Goal: Find specific page/section: Locate a particular part of the current website

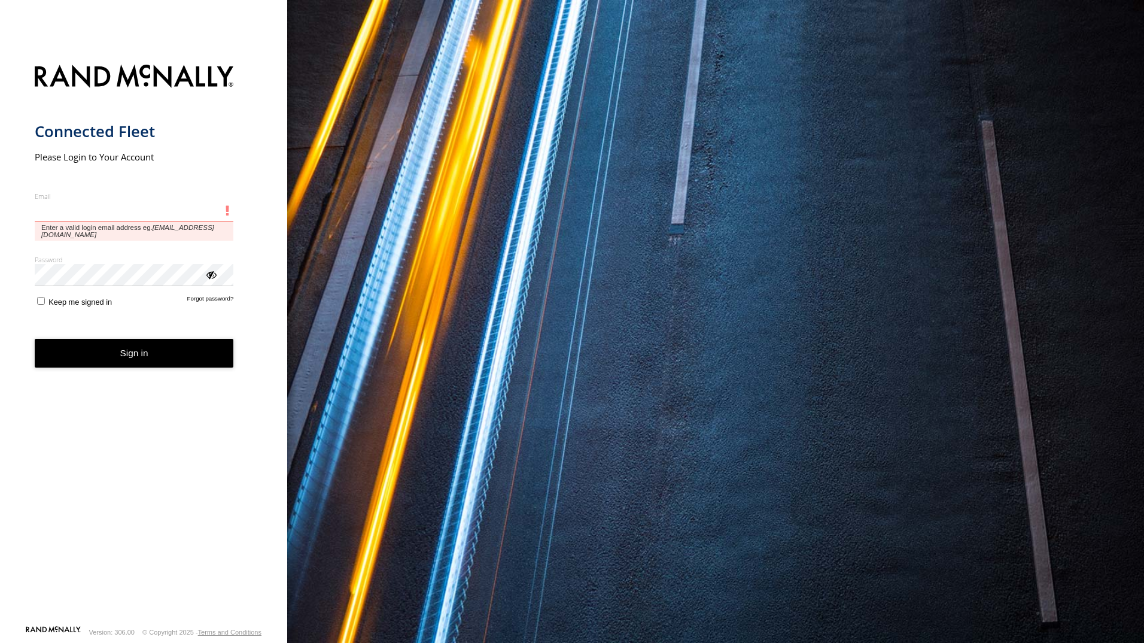
click at [123, 217] on input "Email" at bounding box center [134, 211] width 199 height 22
type input "*"
paste input "**********"
type input "**********"
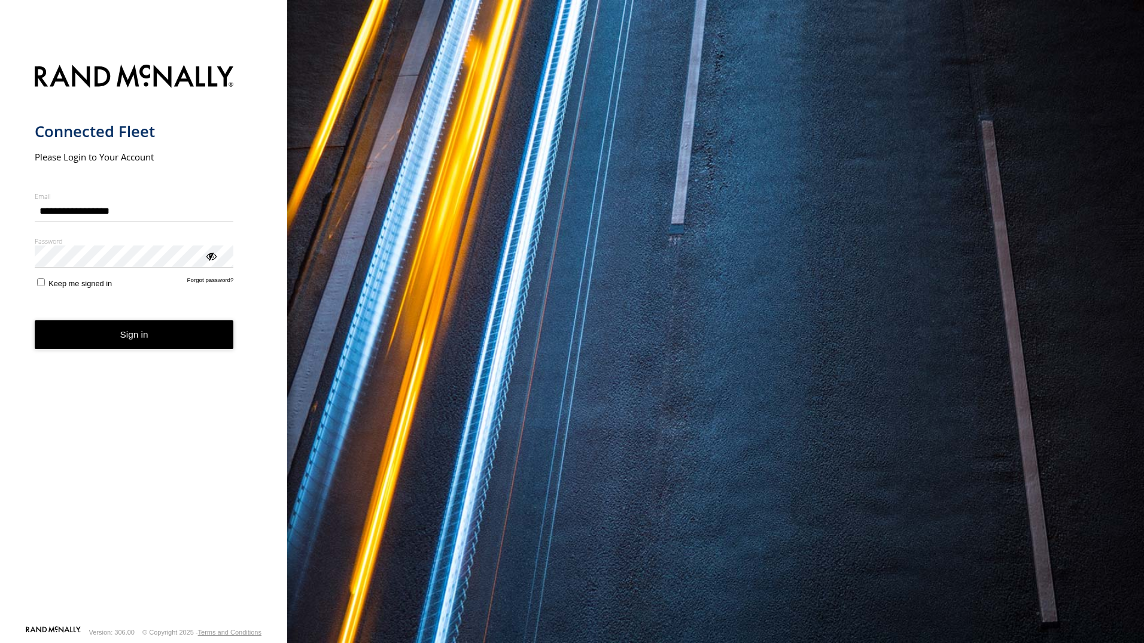
click at [152, 340] on button "Sign in" at bounding box center [134, 334] width 199 height 29
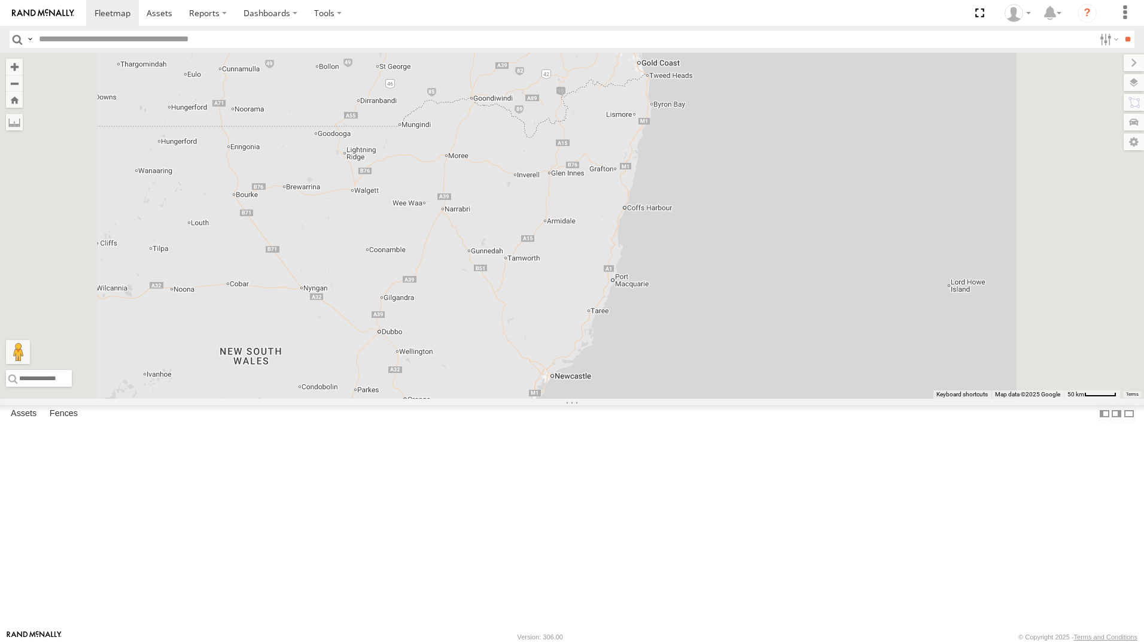
click at [213, 38] on input "text" at bounding box center [564, 39] width 1060 height 17
type input "***"
click at [0, 0] on div "[PERSON_NAME] - 571IW2" at bounding box center [0, 0] width 0 height 0
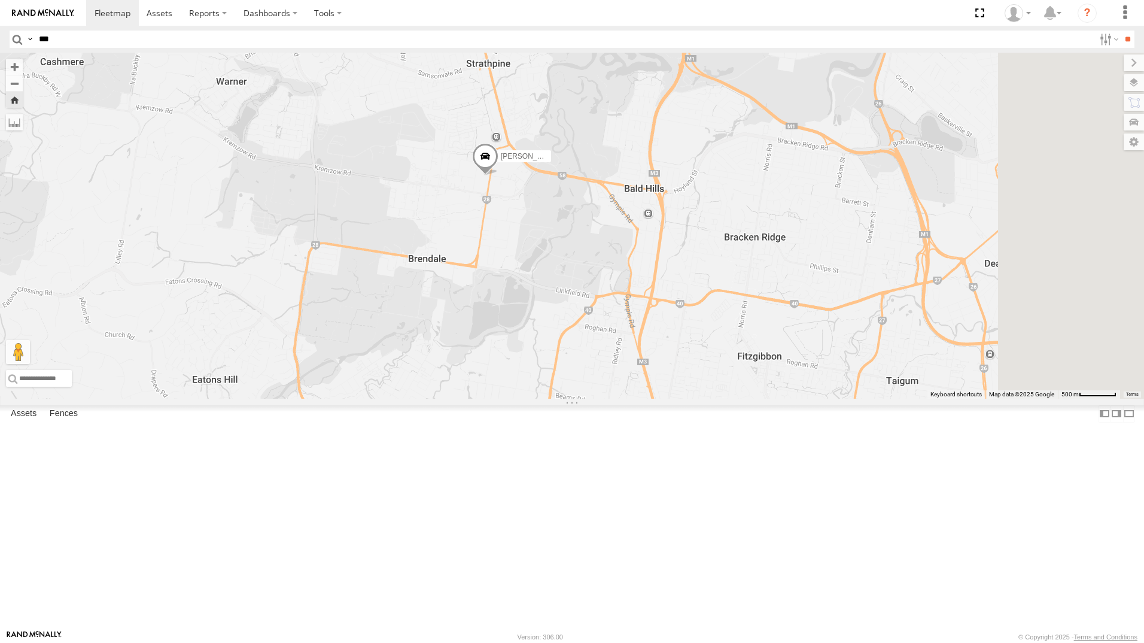
drag, startPoint x: 708, startPoint y: 354, endPoint x: 628, endPoint y: 294, distance: 100.0
click at [628, 302] on div "[PERSON_NAME] - 571IW2" at bounding box center [572, 226] width 1144 height 346
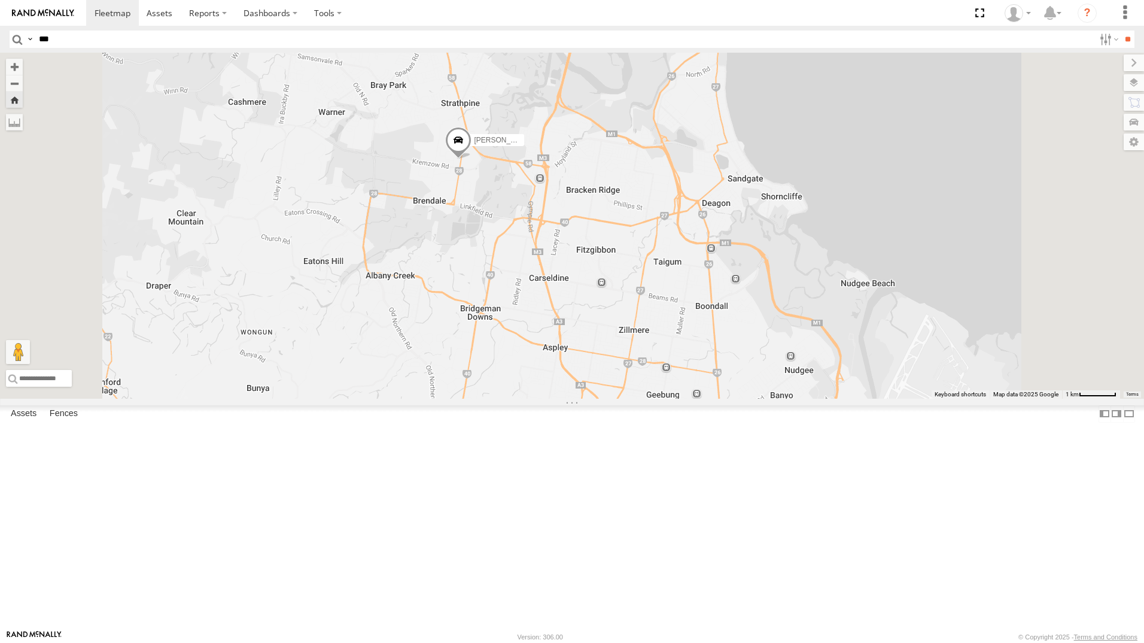
drag, startPoint x: 669, startPoint y: 318, endPoint x: 643, endPoint y: 302, distance: 30.7
click at [643, 302] on div "[PERSON_NAME] - 571IW2" at bounding box center [572, 226] width 1144 height 346
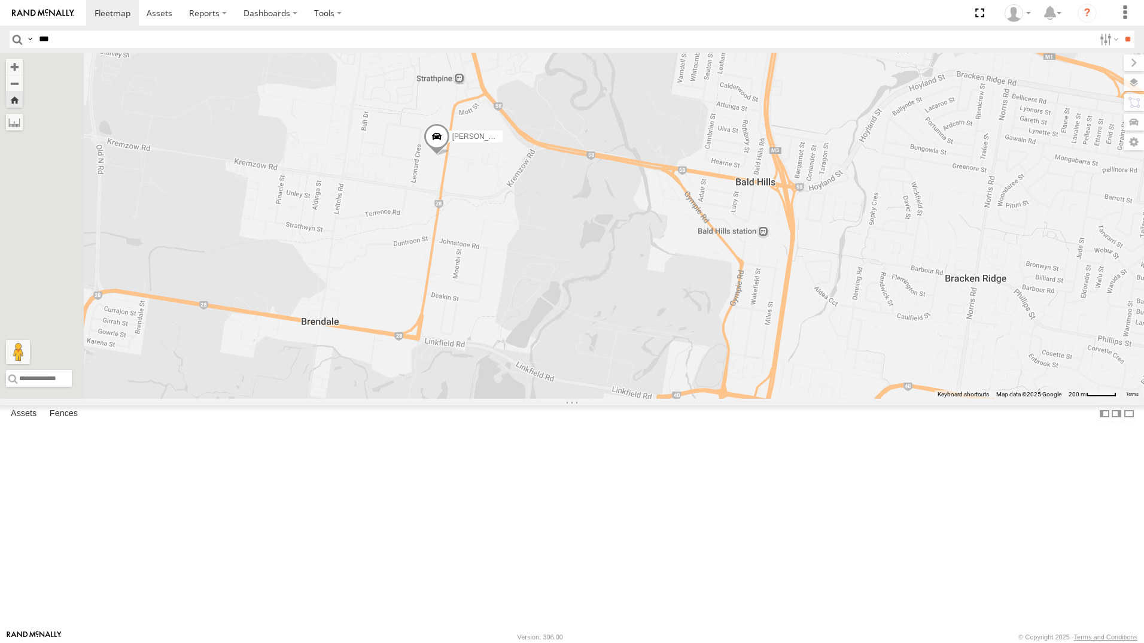
drag, startPoint x: 573, startPoint y: 216, endPoint x: 629, endPoint y: 327, distance: 125.0
click at [629, 327] on div "[PERSON_NAME] - 571IW2" at bounding box center [572, 226] width 1144 height 346
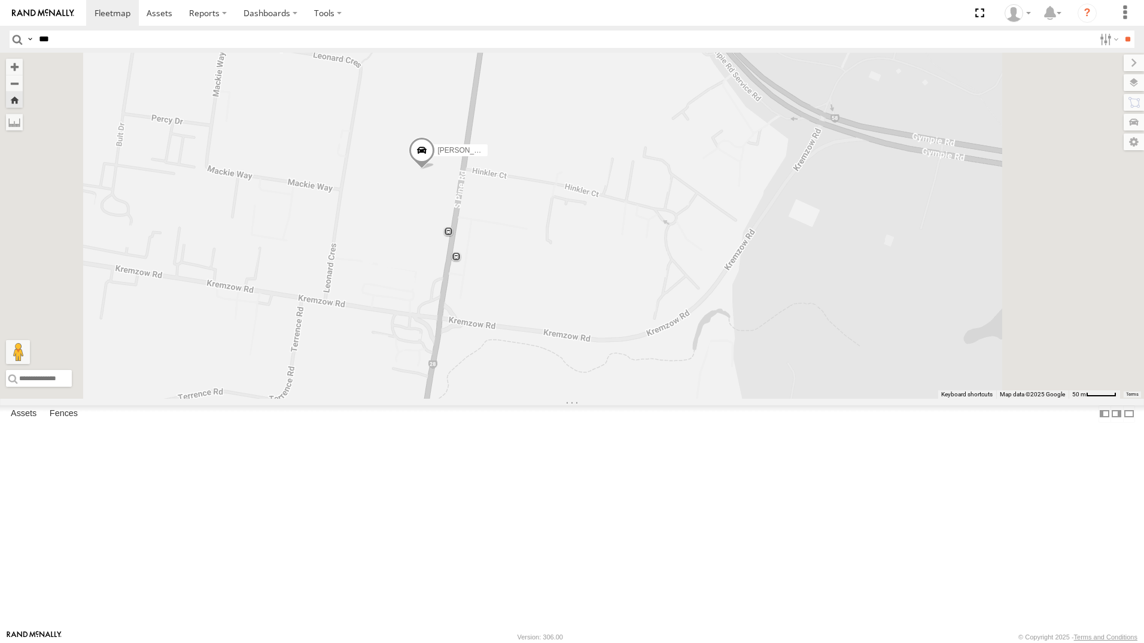
scroll to position [39, 0]
drag, startPoint x: 268, startPoint y: 38, endPoint x: -2, endPoint y: 56, distance: 271.0
click at [0, 56] on html at bounding box center [572, 321] width 1144 height 643
